Goal: Task Accomplishment & Management: Manage account settings

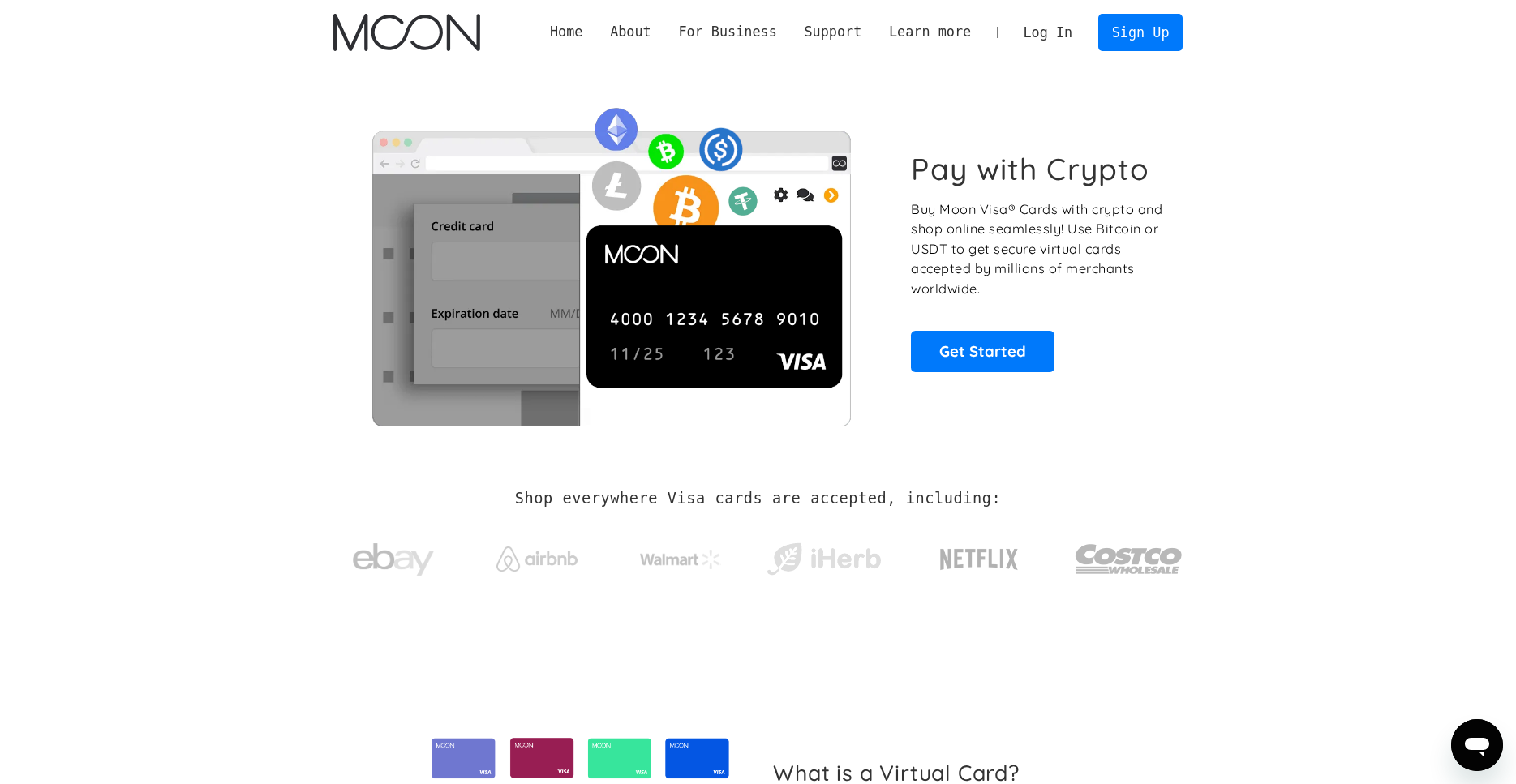
click at [1052, 43] on link "Log In" at bounding box center [1048, 32] width 77 height 36
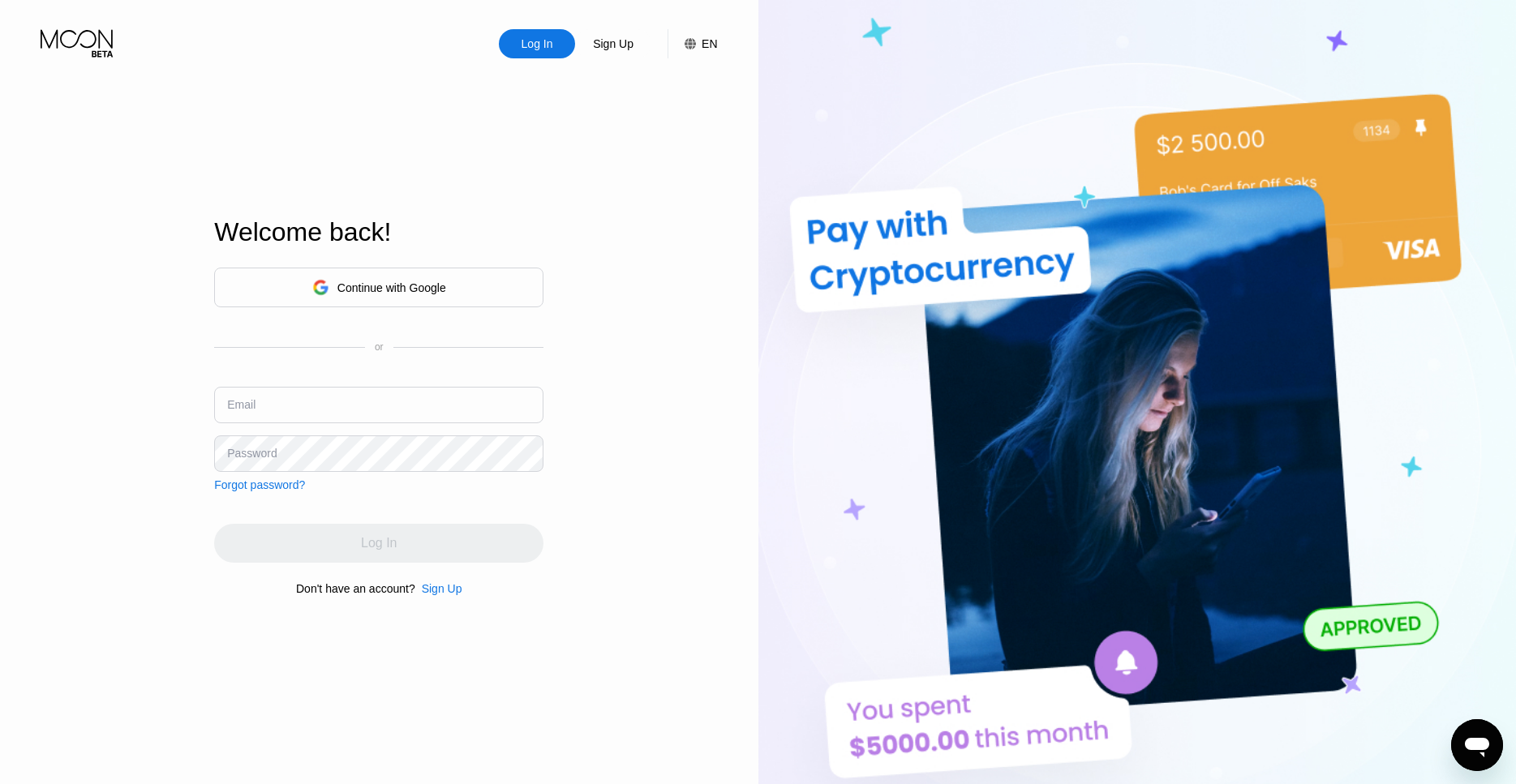
click at [270, 413] on input "text" at bounding box center [378, 405] width 329 height 37
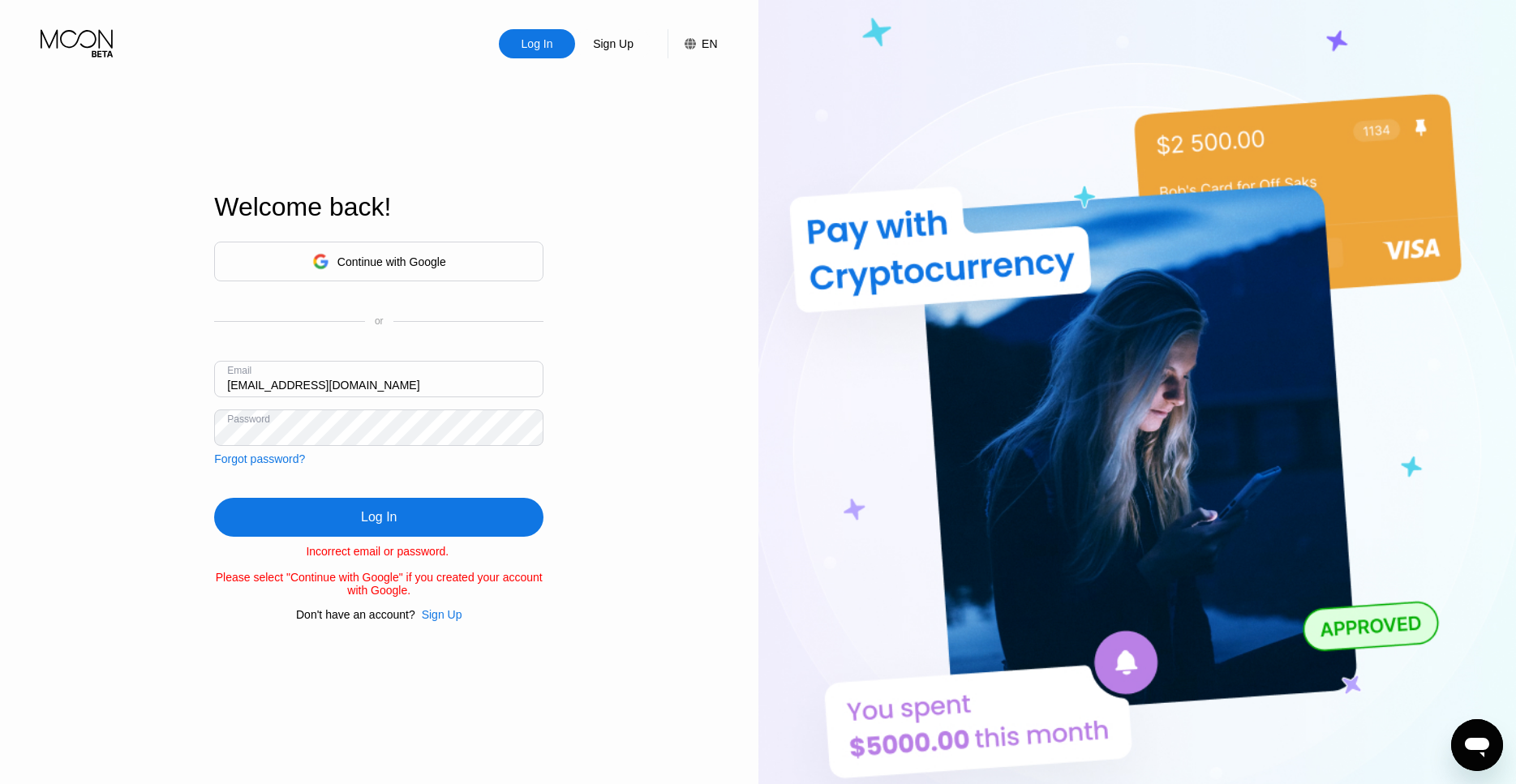
click at [332, 370] on input "[EMAIL_ADDRESS][DOMAIN_NAME]" at bounding box center [378, 379] width 329 height 37
type input "[PERSON_NAME][EMAIL_ADDRESS][DOMAIN_NAME]"
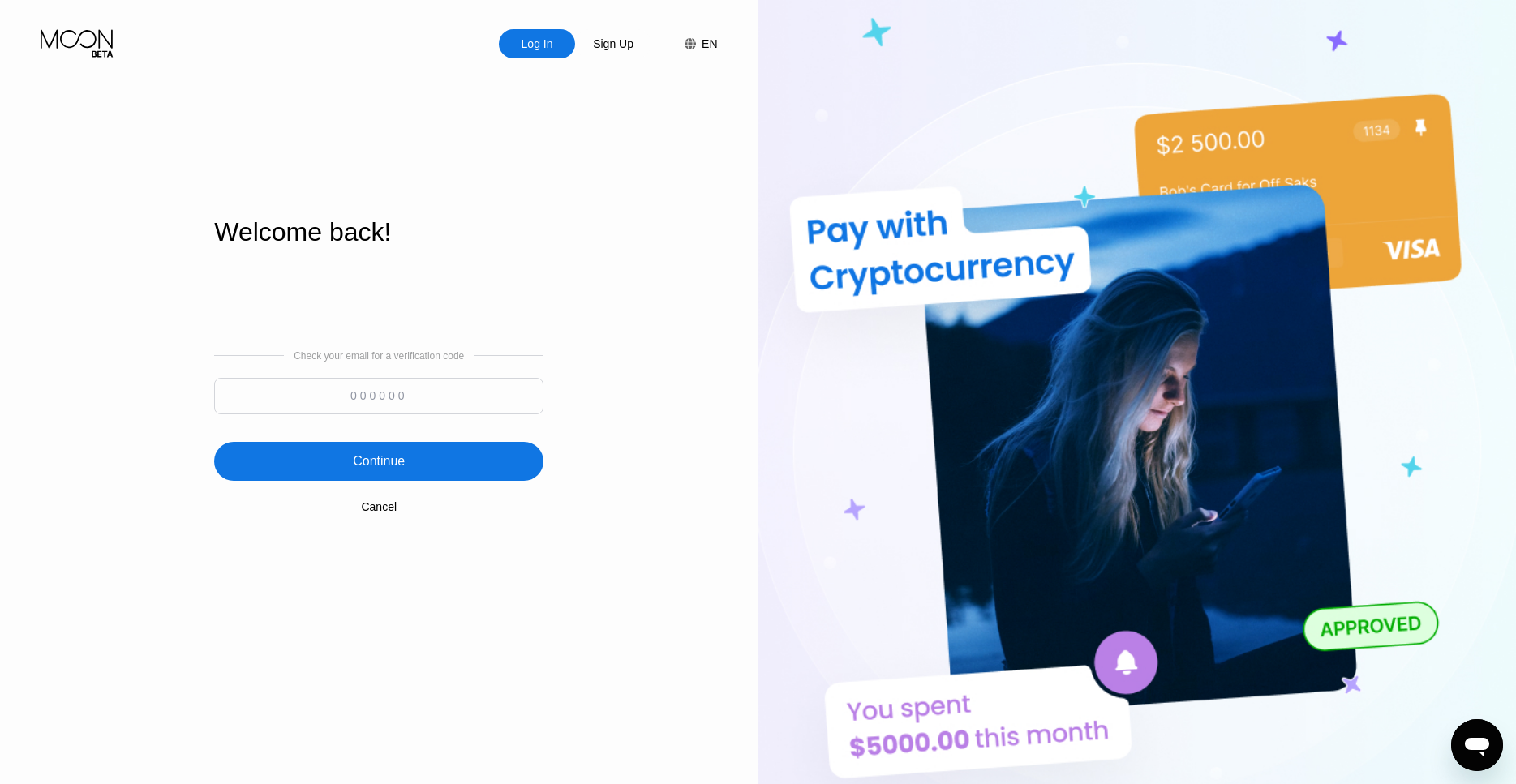
click at [381, 390] on input at bounding box center [378, 397] width 329 height 37
type input "418629"
click at [315, 440] on div "Check your email for a verification code 418629 Continue Cancel" at bounding box center [378, 431] width 329 height 329
click at [206, 494] on div "Log In Sign Up EN Language Select an item Save Welcome back! Check your email f…" at bounding box center [379, 432] width 758 height 863
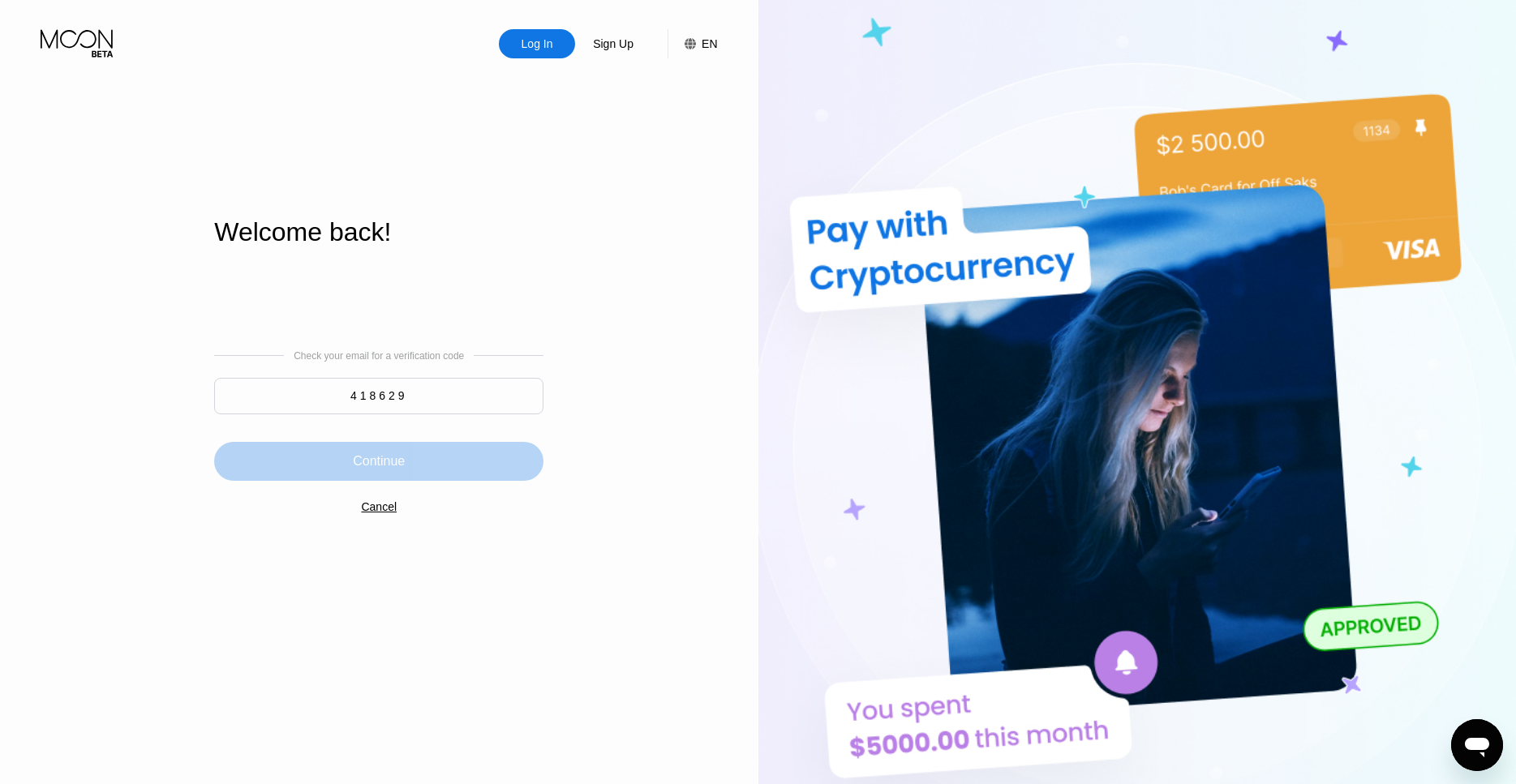
click at [241, 480] on div "Continue" at bounding box center [378, 461] width 329 height 39
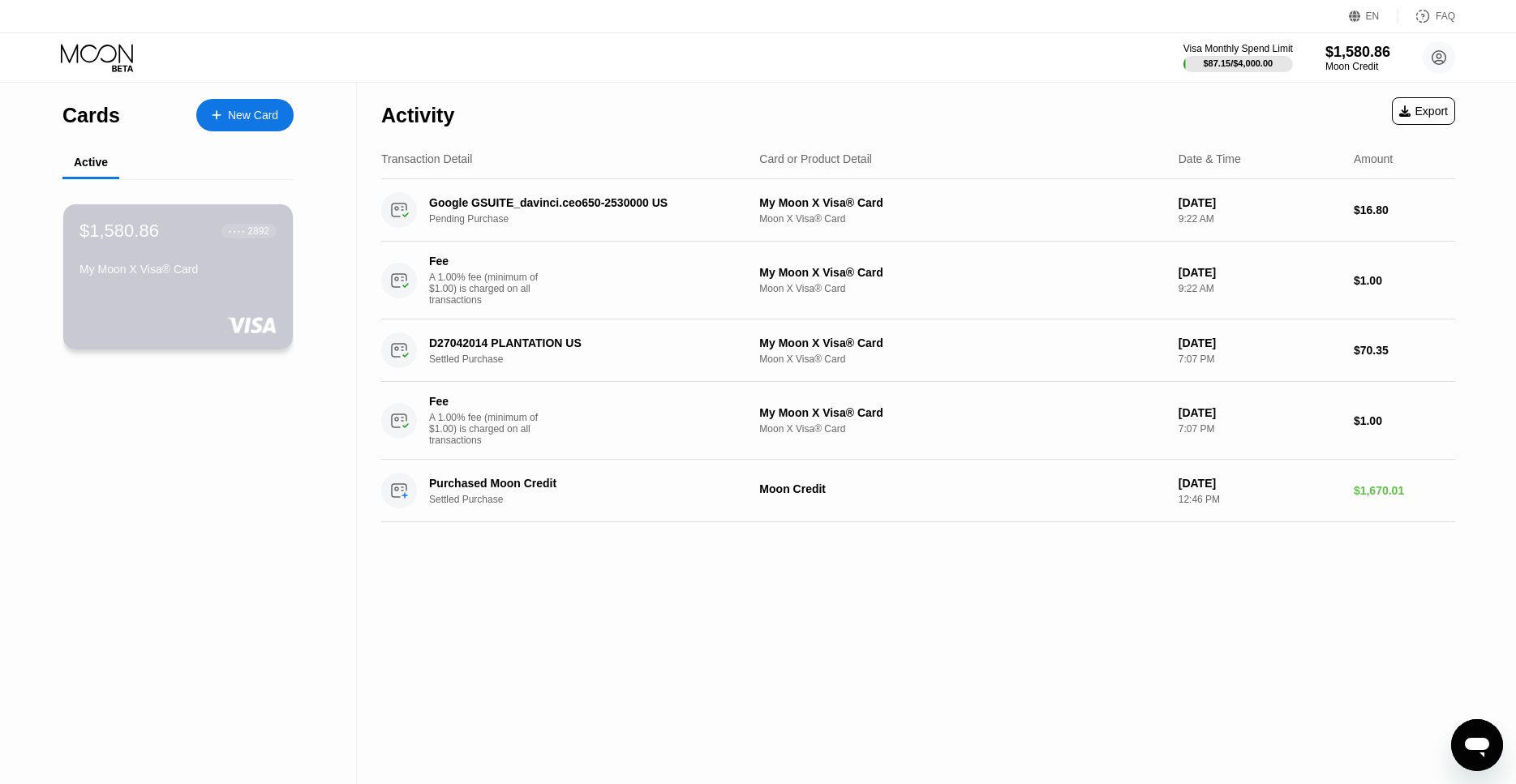
click at [242, 275] on div "My Moon X Visa® Card" at bounding box center [178, 269] width 197 height 13
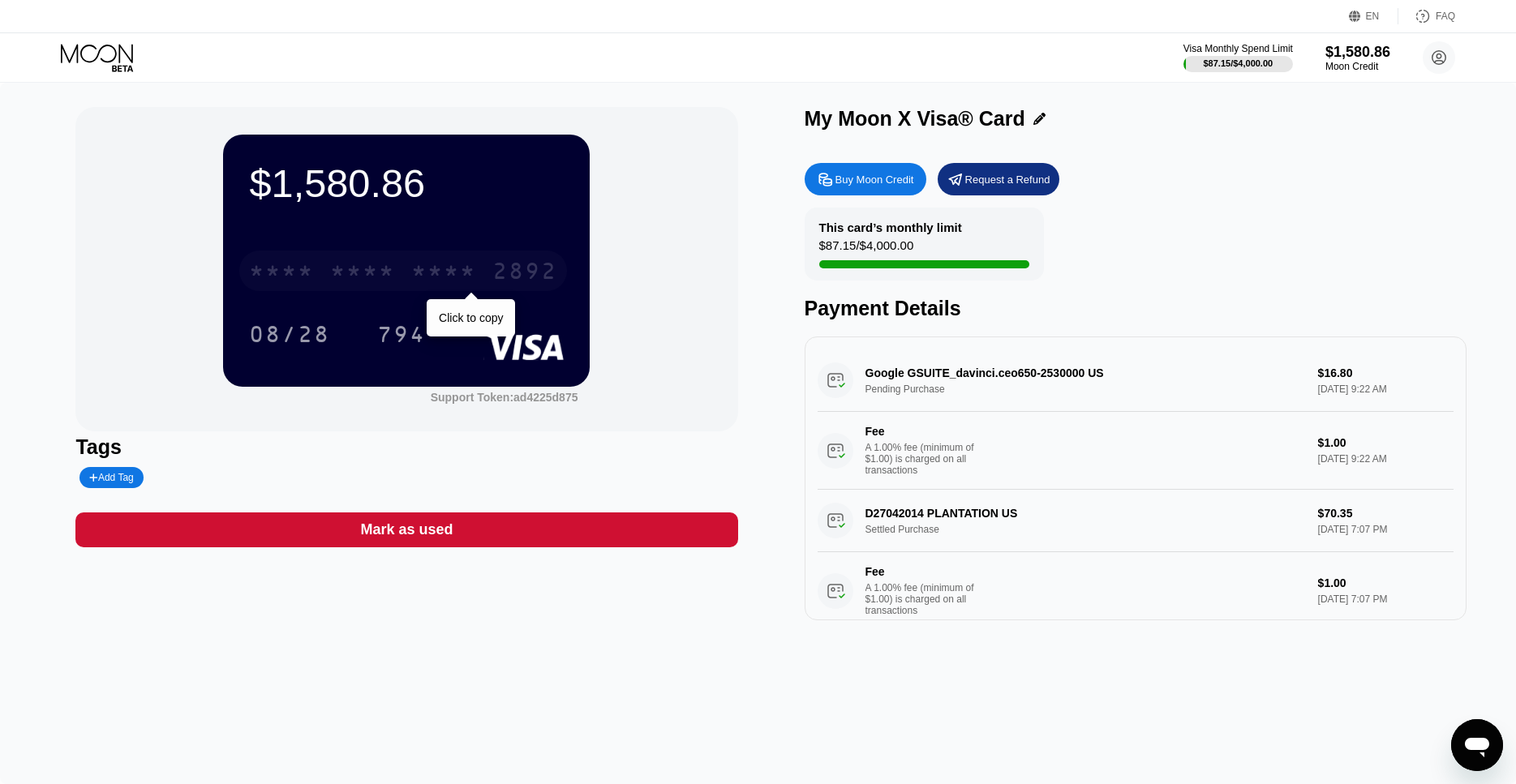
click at [407, 279] on div "* * * * * * * * * * * * 2892" at bounding box center [402, 271] width 328 height 41
click at [405, 269] on div "[CREDIT_CARD_NUMBER]" at bounding box center [402, 271] width 328 height 41
